Goal: Information Seeking & Learning: Learn about a topic

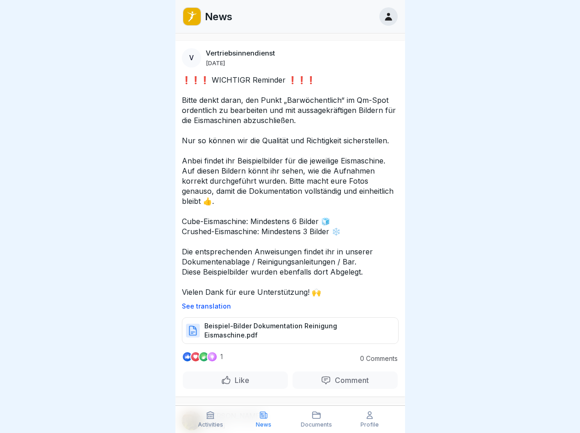
click at [286, 306] on p "See translation" at bounding box center [290, 306] width 217 height 7
click at [339, 380] on p "Comment" at bounding box center [350, 380] width 38 height 9
click at [211, 419] on icon at bounding box center [210, 415] width 9 height 9
click at [264, 419] on icon at bounding box center [263, 415] width 9 height 9
click at [317, 419] on icon at bounding box center [316, 415] width 9 height 9
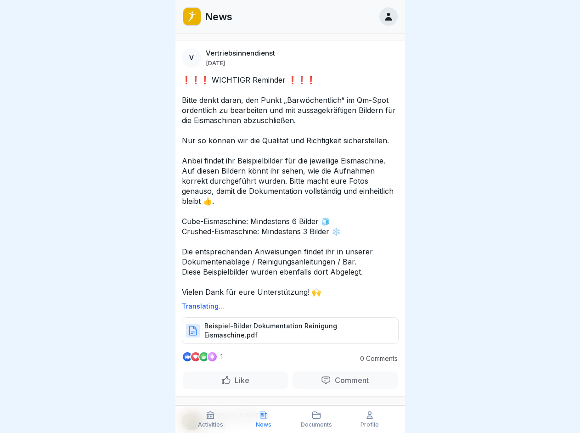
click at [370, 419] on icon at bounding box center [369, 415] width 9 height 9
